Goal: Check status: Check status

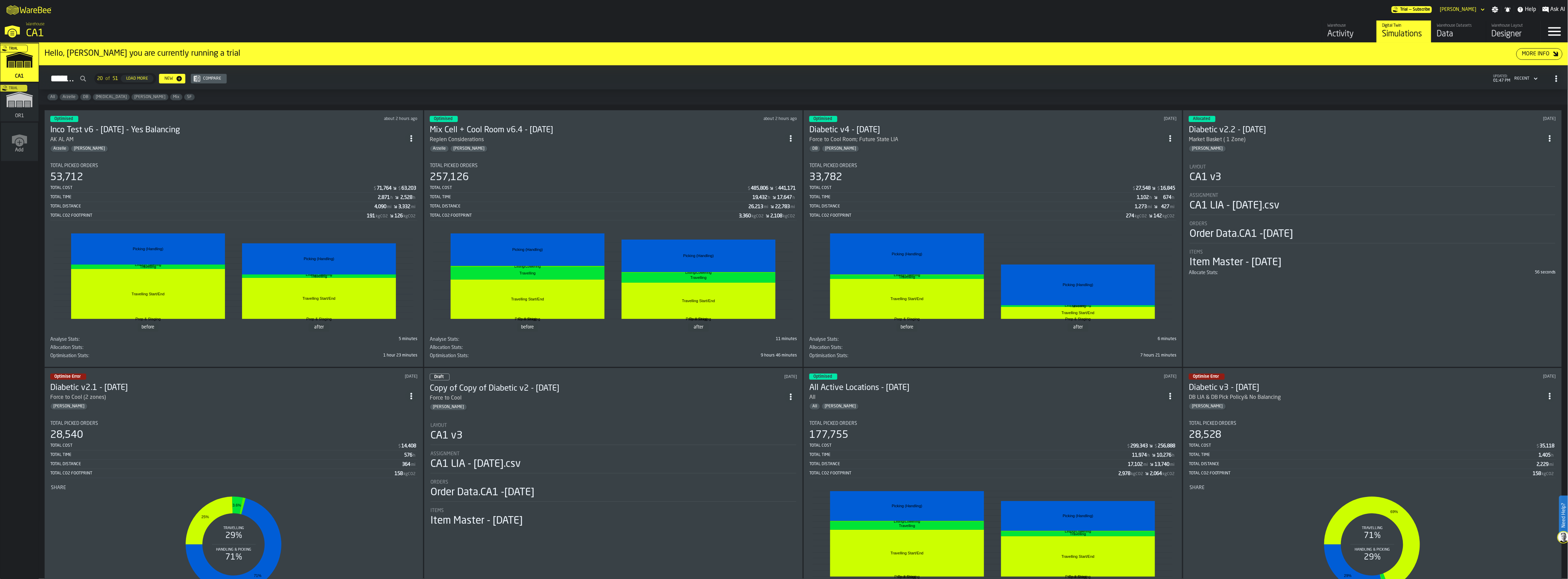
click at [668, 158] on section "Total Picked Orders 257,126 Total Cost $ 485,806 $ 441,171 Total Time 19,432 h …" at bounding box center [613, 259] width 367 height 204
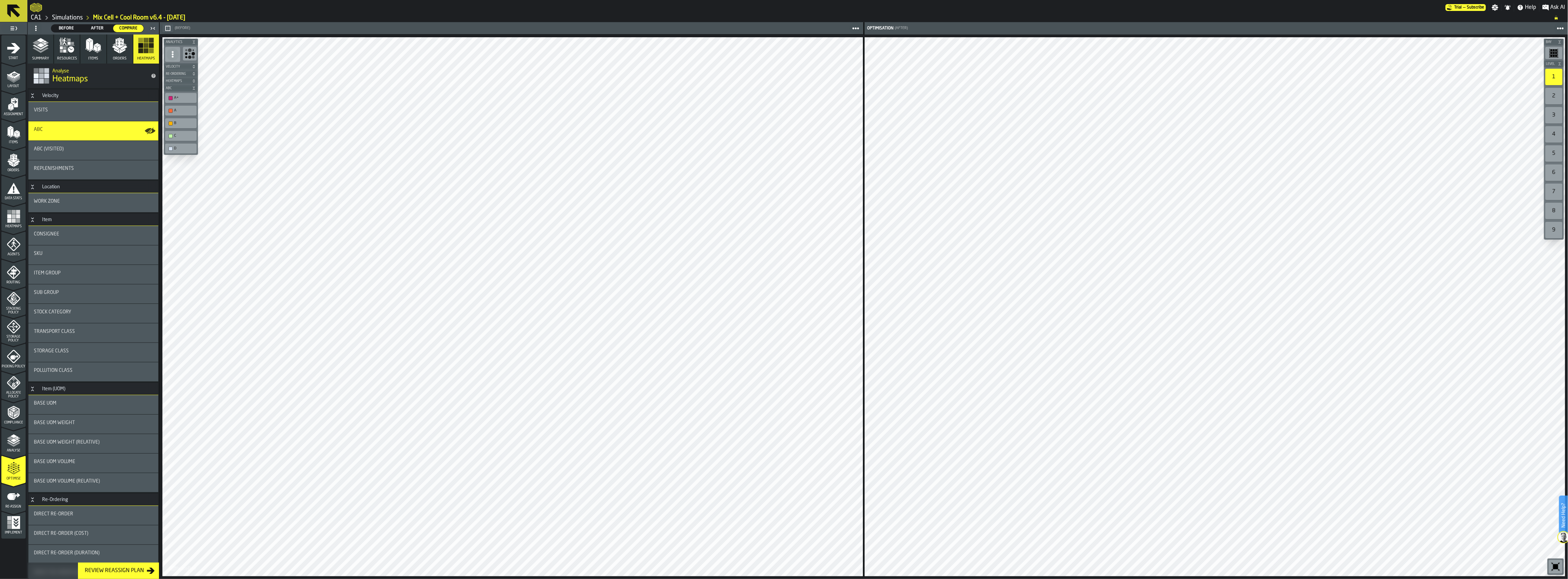
click at [112, 48] on polygon "button" at bounding box center [116, 47] width 7 height 5
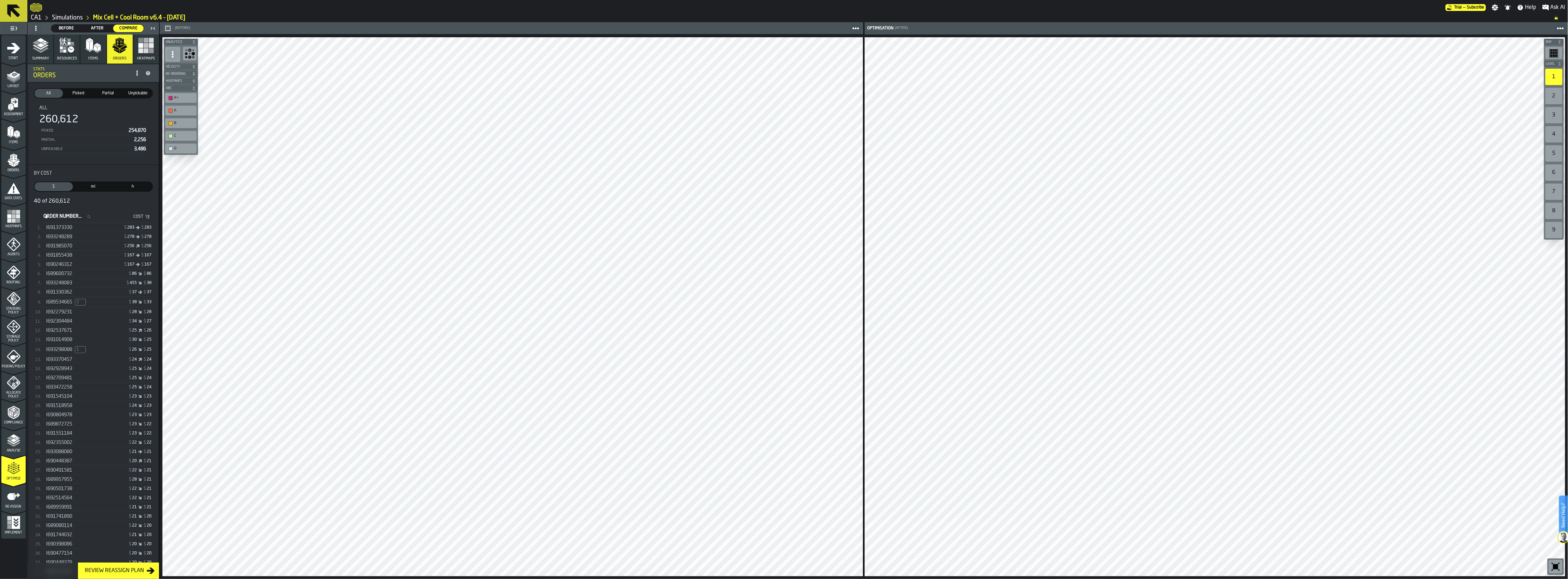
click at [93, 324] on div "I692304484" at bounding box center [72, 321] width 53 height 5
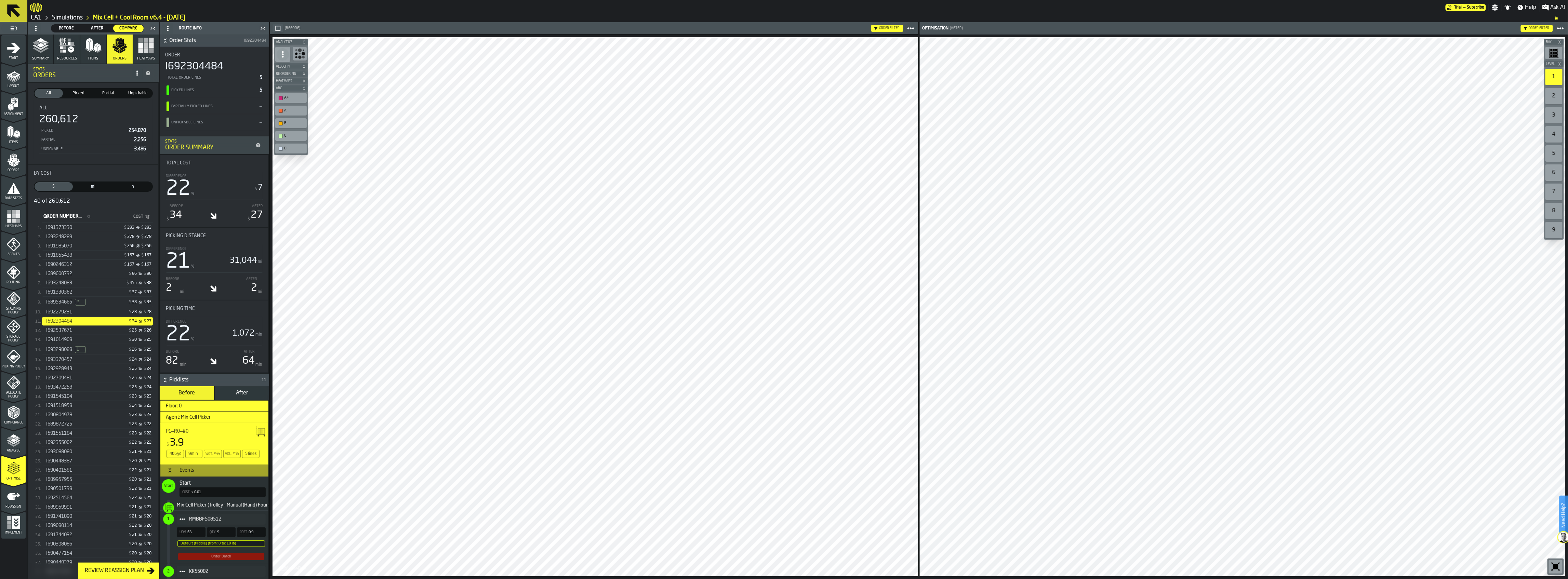
click at [10, 11] on icon at bounding box center [13, 10] width 13 height 13
